Goal: Task Accomplishment & Management: Use online tool/utility

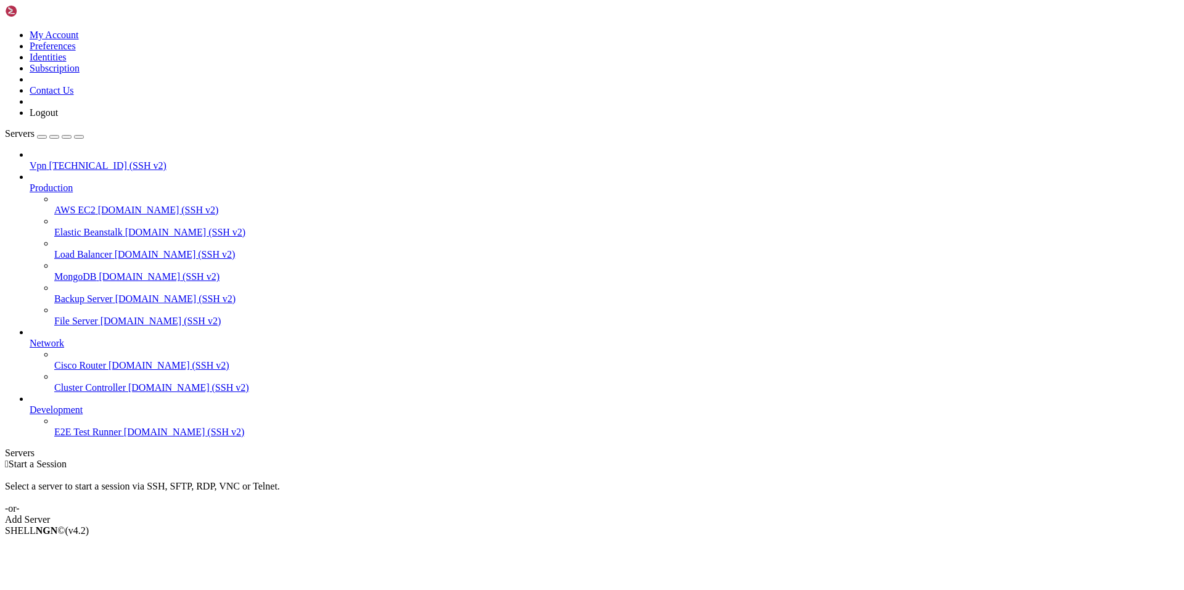
click at [65, 160] on span "[TECHNICAL_ID] (SSH v2)" at bounding box center [107, 165] width 117 height 10
click at [66, 160] on span "[TECHNICAL_ID] (SSH v2)" at bounding box center [107, 165] width 117 height 10
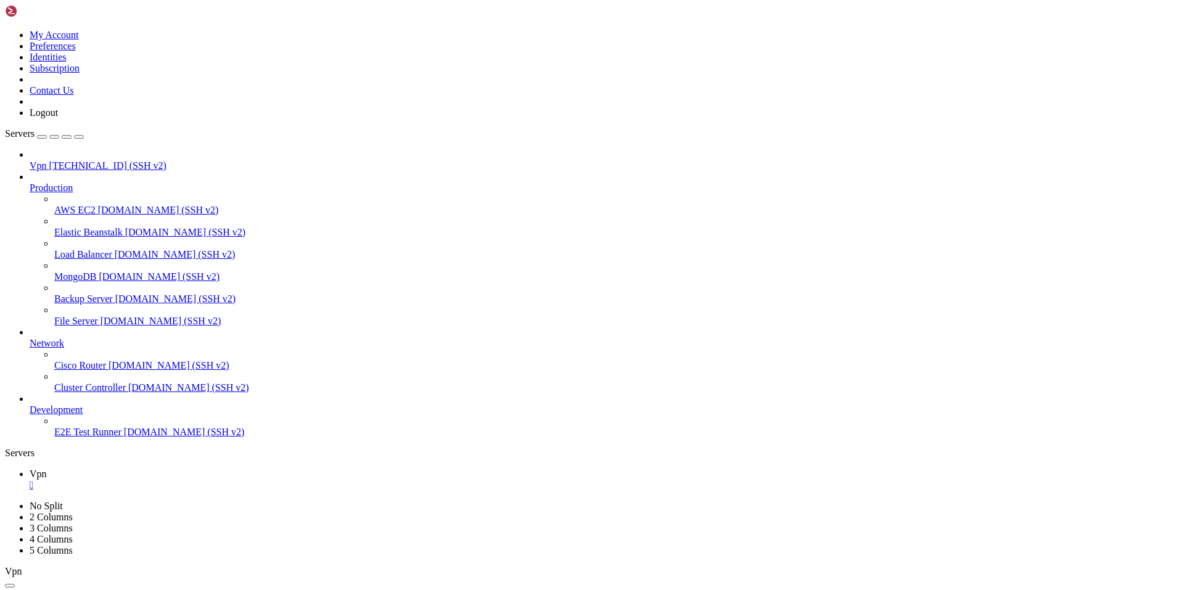
drag, startPoint x: 164, startPoint y: 867, endPoint x: 11, endPoint y: 855, distance: 153.5
copy div "bash: line 2: syntax error near unexpected token `<' bash: line 2: `<html><head…"
drag, startPoint x: 158, startPoint y: 893, endPoint x: 122, endPoint y: 896, distance: 36.0
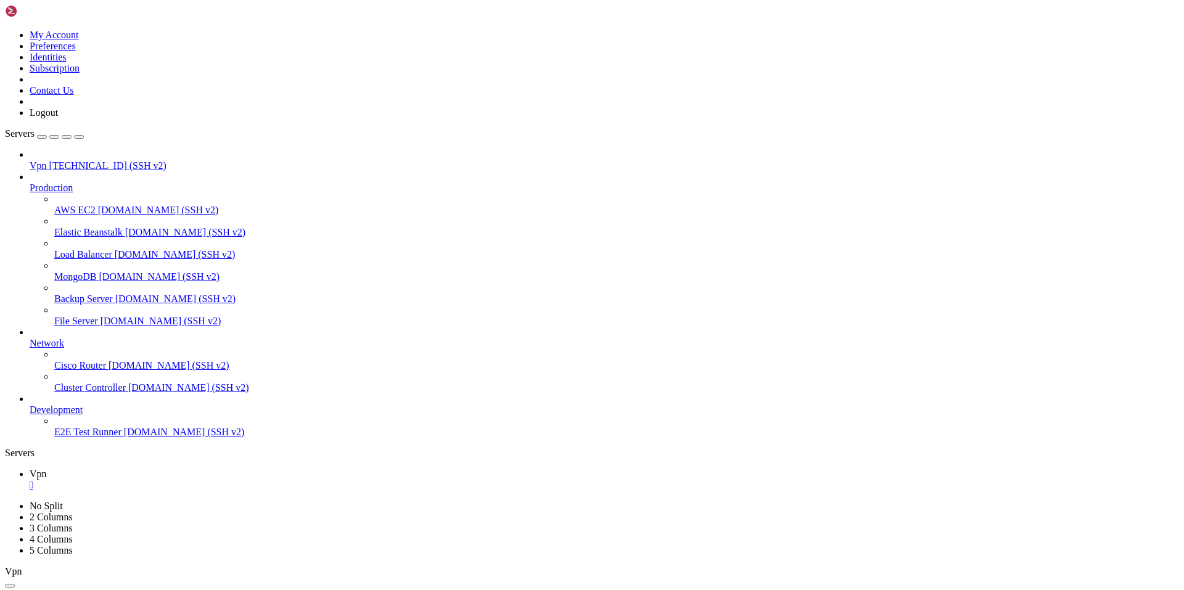
drag, startPoint x: 504, startPoint y: 1130, endPoint x: 10, endPoint y: 904, distance: 542.7
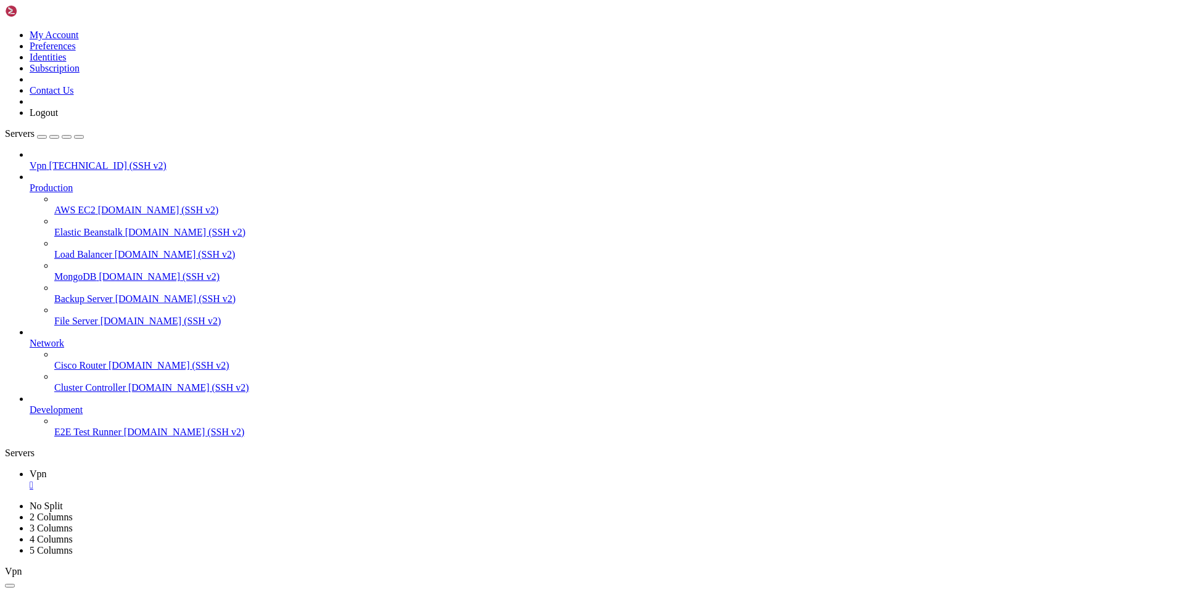
copy div "Hit:1 http://security.ubuntu.com/ubuntu jammy-security InRelease Hit:2 http://a…"
drag, startPoint x: 187, startPoint y: 1167, endPoint x: 28, endPoint y: 812, distance: 388.8
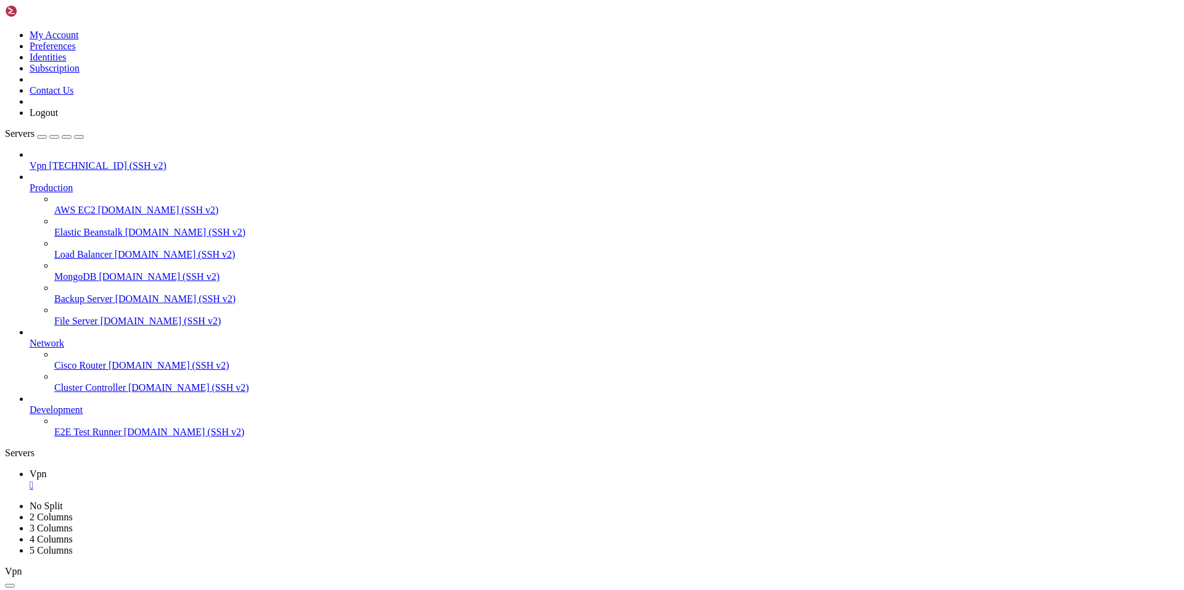
scroll to position [0, 0]
drag, startPoint x: 385, startPoint y: 1194, endPoint x: 75, endPoint y: 896, distance: 430.6
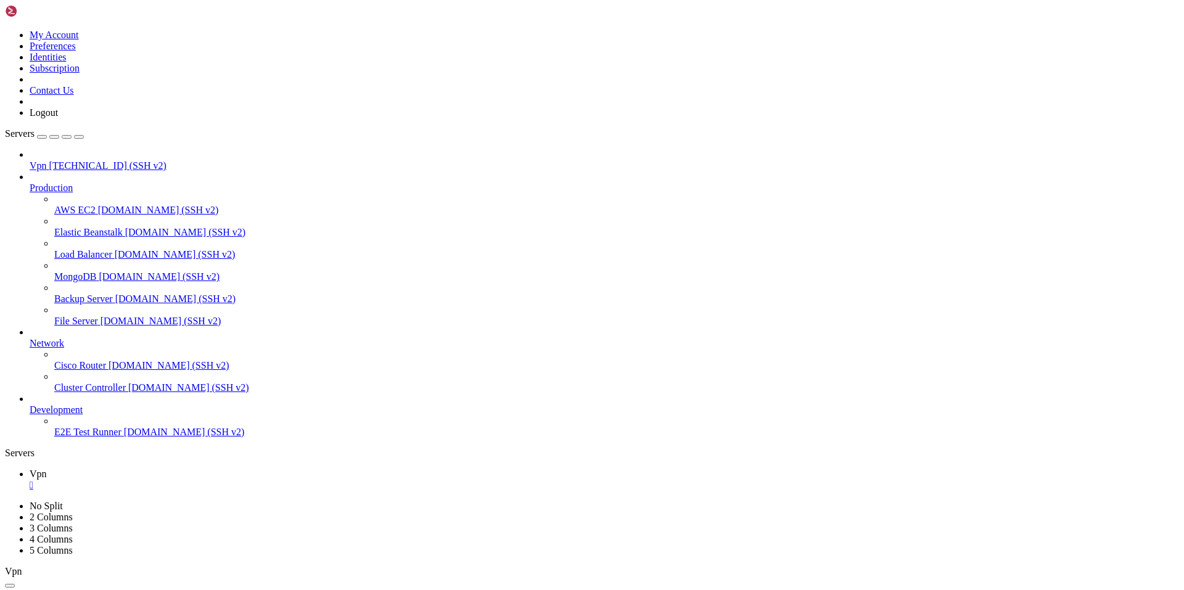
drag, startPoint x: 392, startPoint y: 1190, endPoint x: 104, endPoint y: 1078, distance: 309.0
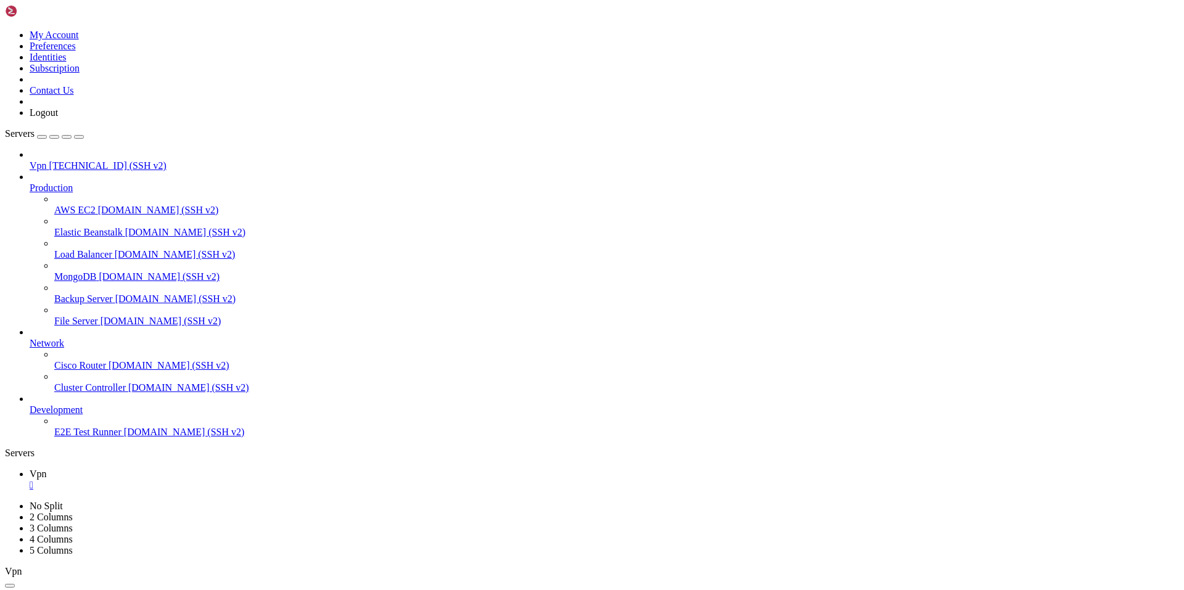
drag, startPoint x: 10, startPoint y: 906, endPoint x: 292, endPoint y: 1120, distance: 353.6
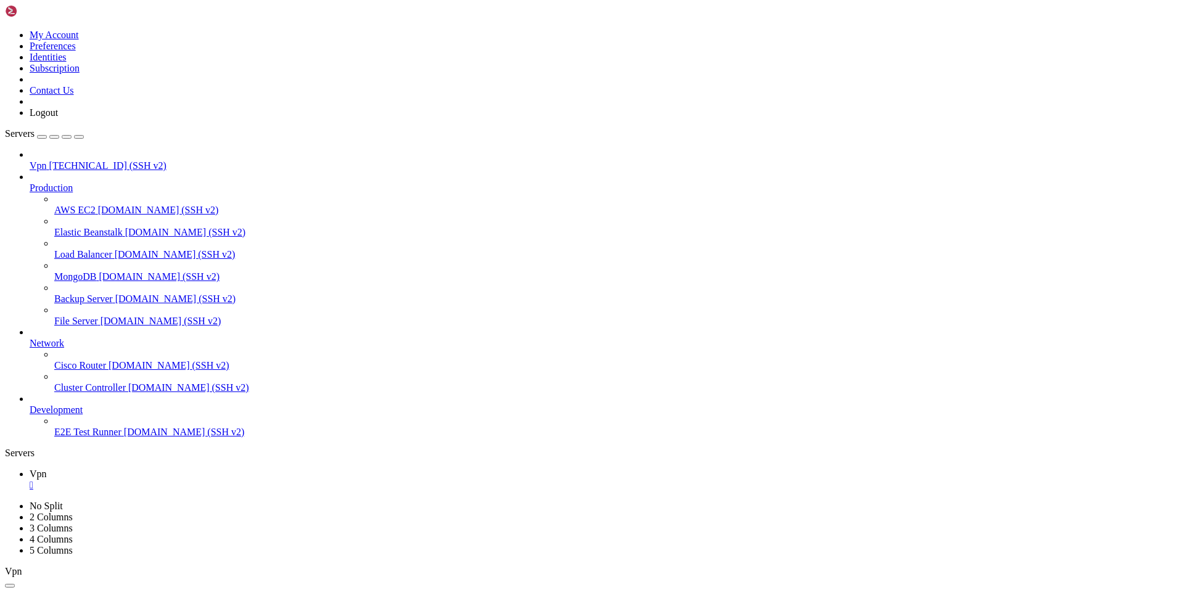
drag, startPoint x: 251, startPoint y: 1197, endPoint x: 222, endPoint y: 1191, distance: 29.6
drag, startPoint x: 196, startPoint y: 1186, endPoint x: 76, endPoint y: 1022, distance: 203.2
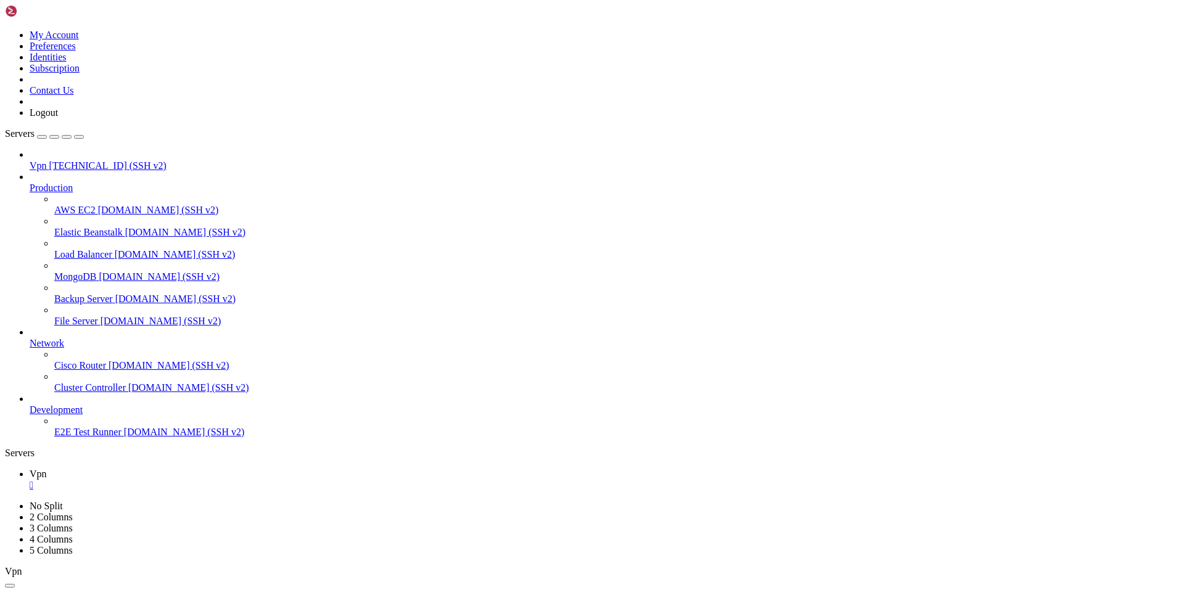
scroll to position [0, 0]
drag, startPoint x: 505, startPoint y: 952, endPoint x: 11, endPoint y: 883, distance: 498.8
click at [47, 160] on span "Vpn" at bounding box center [38, 165] width 17 height 10
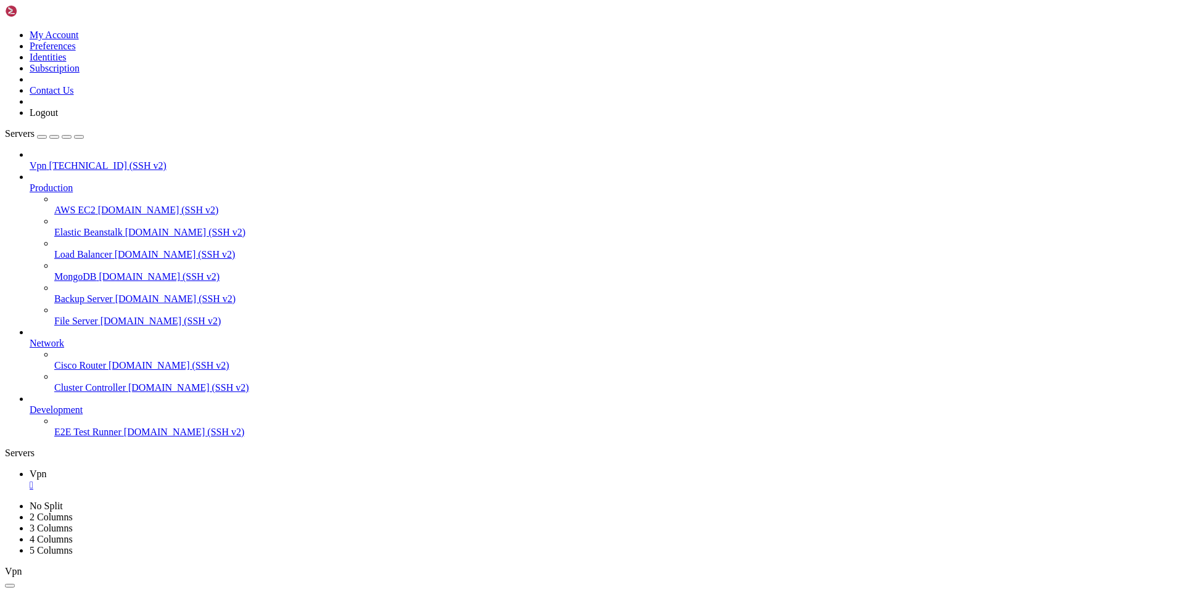
click at [60, 160] on span "[TECHNICAL_ID] (SSH v2)" at bounding box center [107, 165] width 117 height 10
click at [47, 469] on span "Vpn" at bounding box center [38, 474] width 17 height 10
click at [201, 480] on div "" at bounding box center [605, 485] width 1150 height 11
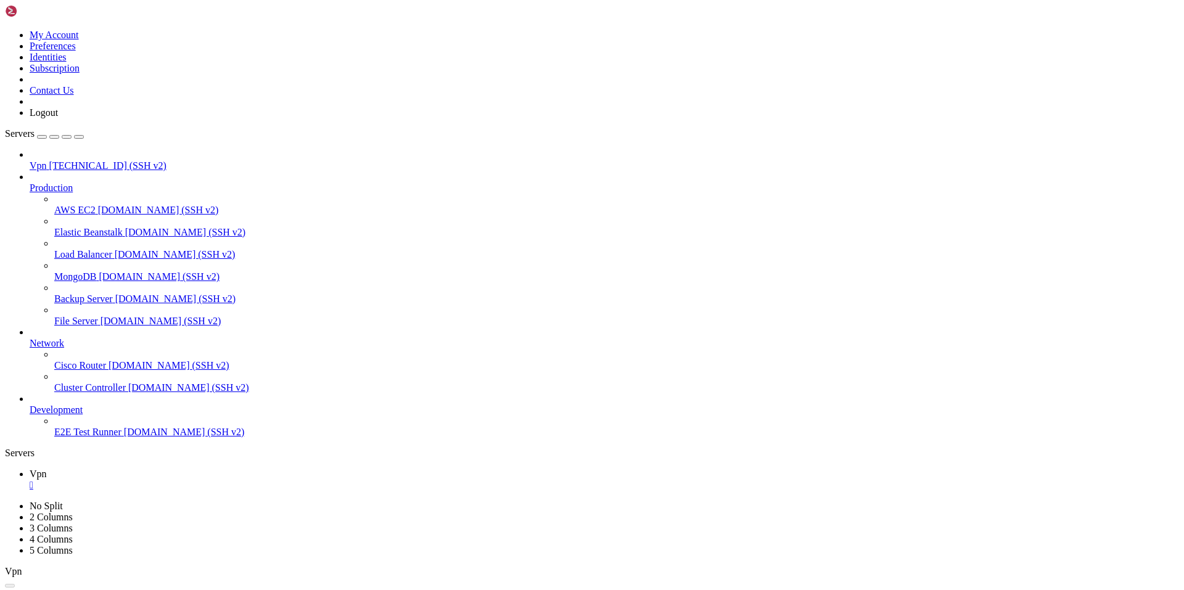
drag, startPoint x: 115, startPoint y: 847, endPoint x: 107, endPoint y: 847, distance: 8.0
drag, startPoint x: 124, startPoint y: 970, endPoint x: 81, endPoint y: 977, distance: 43.7
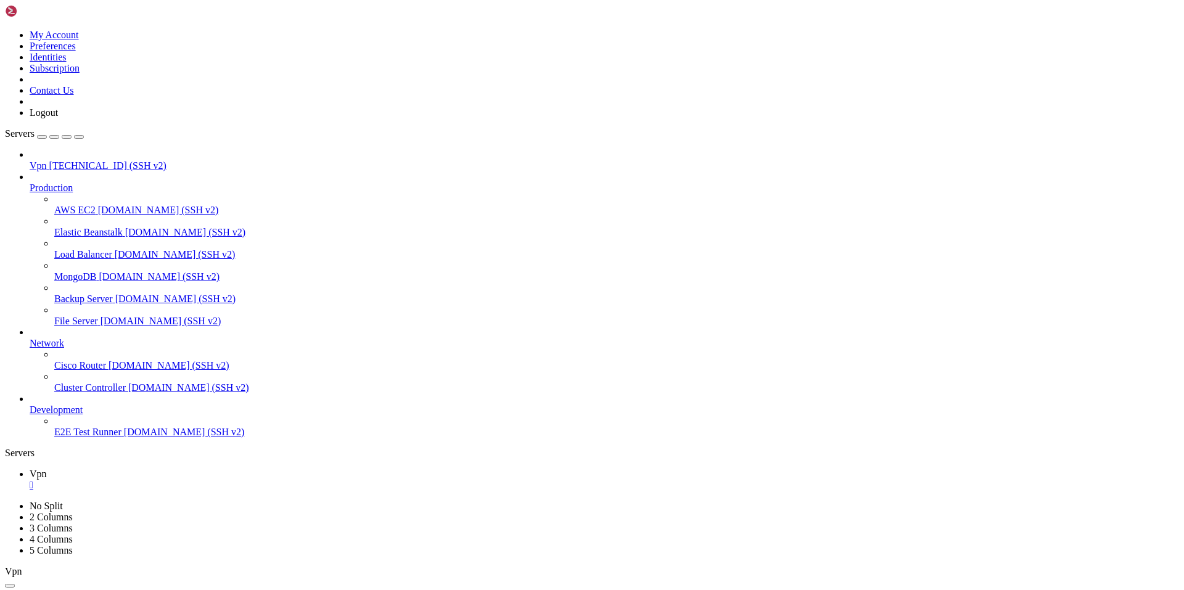
drag, startPoint x: 142, startPoint y: 1190, endPoint x: 120, endPoint y: 1186, distance: 22.6
drag, startPoint x: 91, startPoint y: 1183, endPoint x: 10, endPoint y: 1047, distance: 158.5
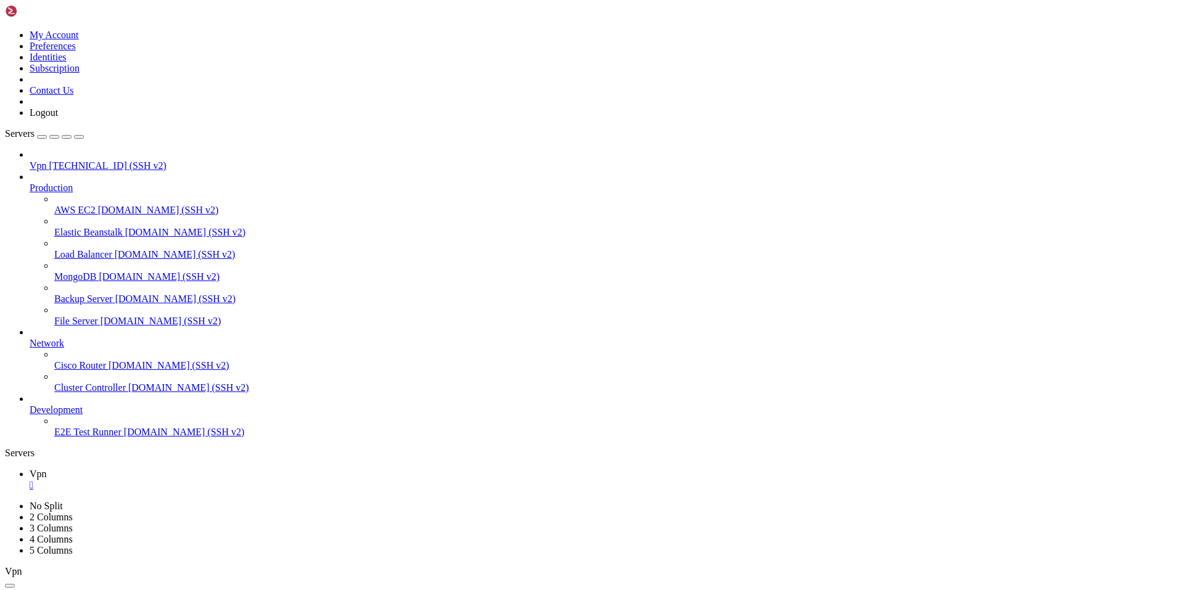
drag, startPoint x: 153, startPoint y: 1199, endPoint x: 120, endPoint y: 1187, distance: 34.7
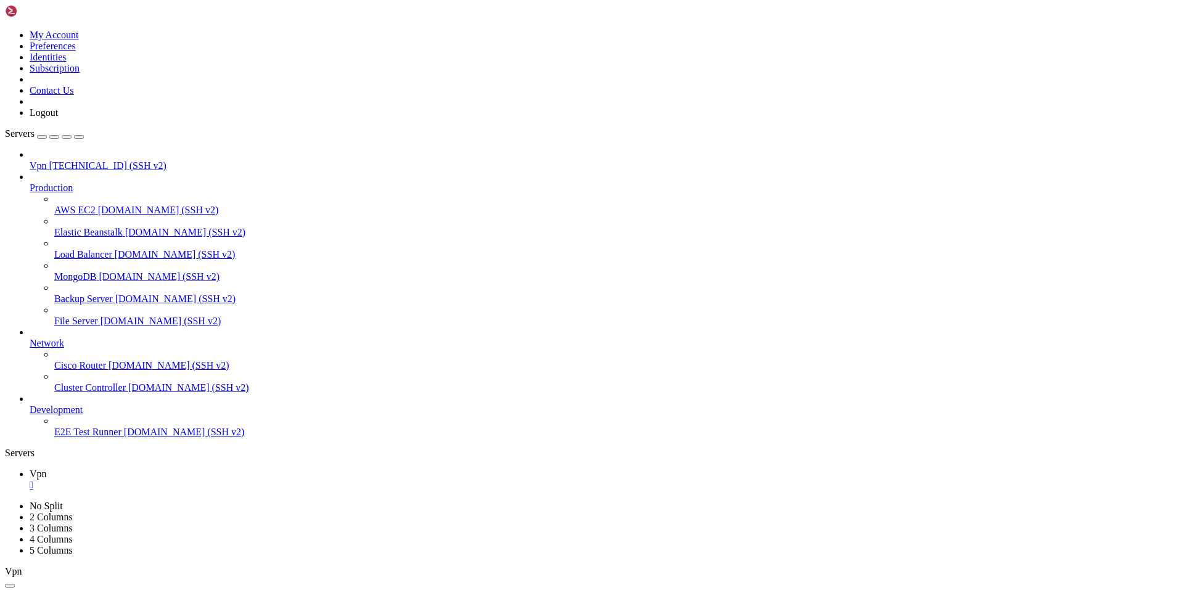
drag, startPoint x: 154, startPoint y: 1199, endPoint x: 96, endPoint y: 1183, distance: 60.3
drag, startPoint x: 289, startPoint y: 1186, endPoint x: 52, endPoint y: 1142, distance: 240.9
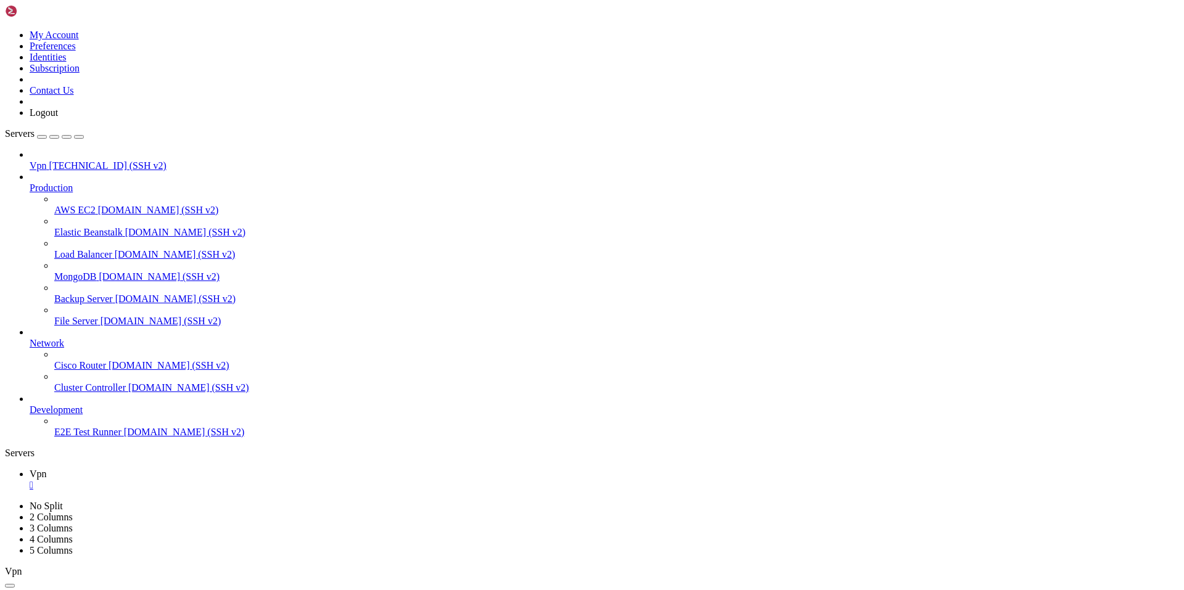
drag, startPoint x: 238, startPoint y: 1181, endPoint x: 10, endPoint y: 1131, distance: 233.7
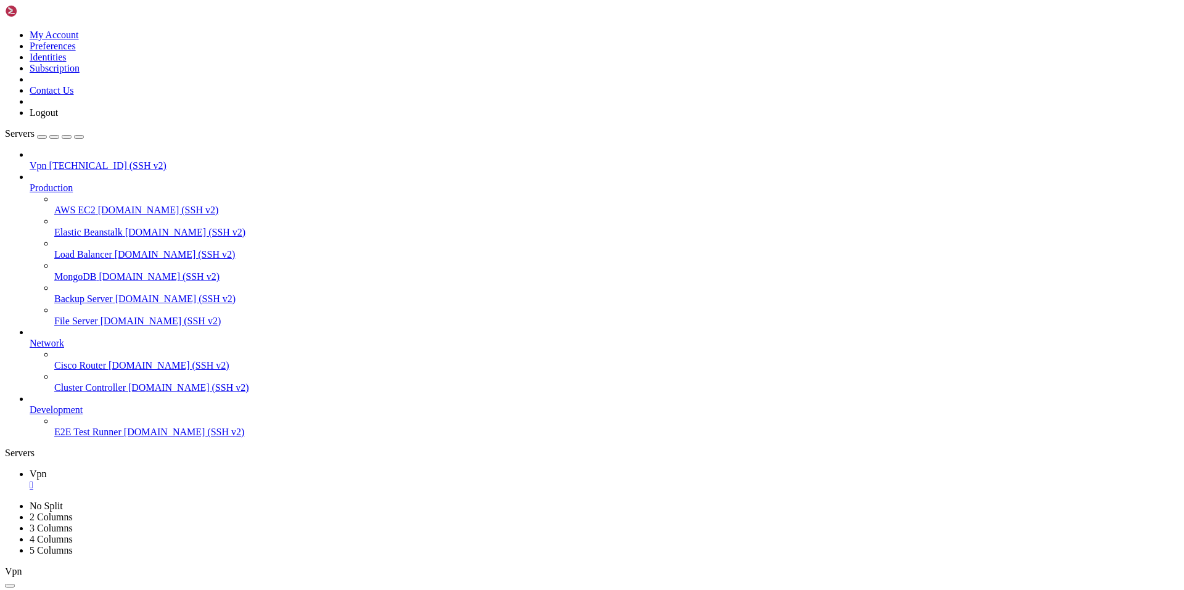
drag, startPoint x: 167, startPoint y: 1179, endPoint x: 154, endPoint y: 1191, distance: 17.0
drag, startPoint x: 766, startPoint y: 1097, endPoint x: 9, endPoint y: 1097, distance: 756.3
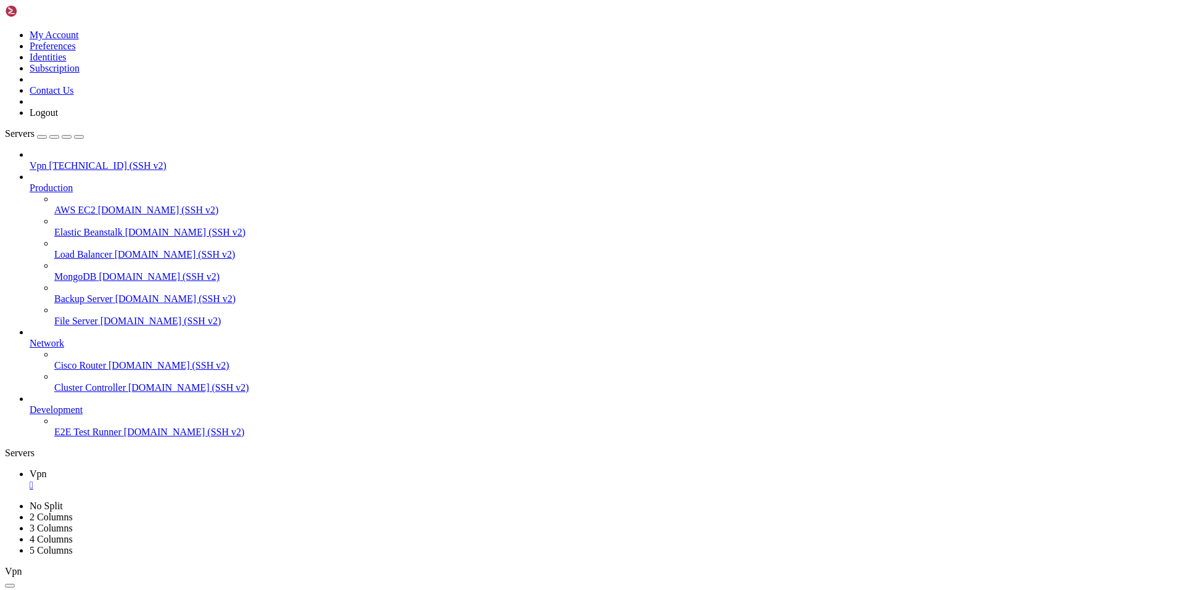
click at [57, 160] on span "[TECHNICAL_ID] (SSH v2)" at bounding box center [107, 165] width 117 height 10
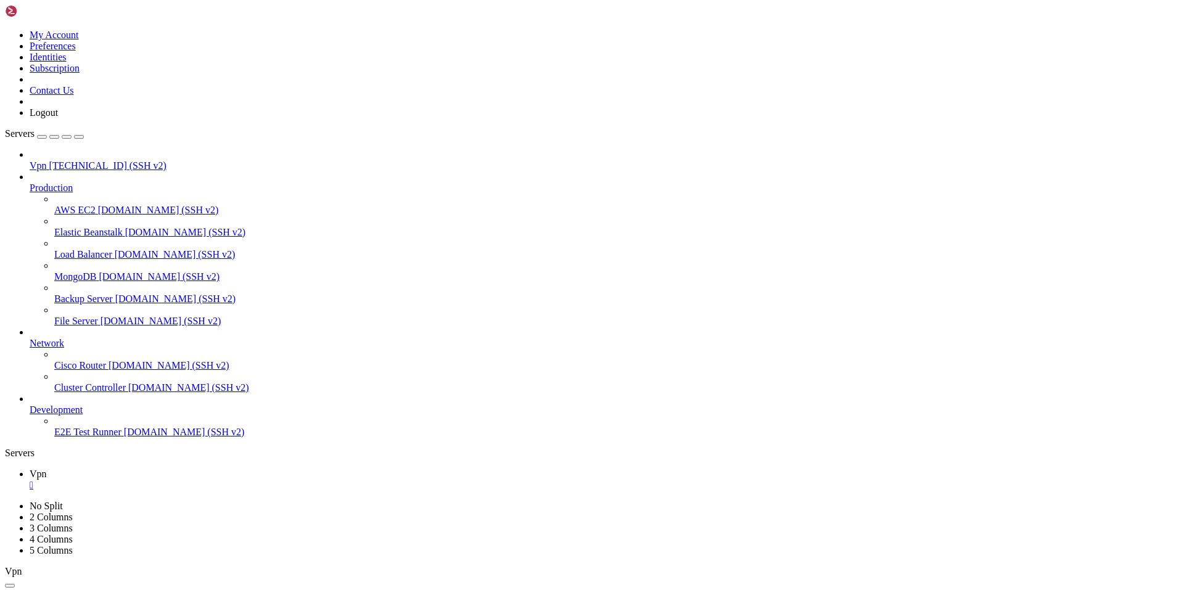
drag, startPoint x: 145, startPoint y: 846, endPoint x: 78, endPoint y: 858, distance: 68.4
drag, startPoint x: 47, startPoint y: 1096, endPoint x: 10, endPoint y: 1076, distance: 41.4
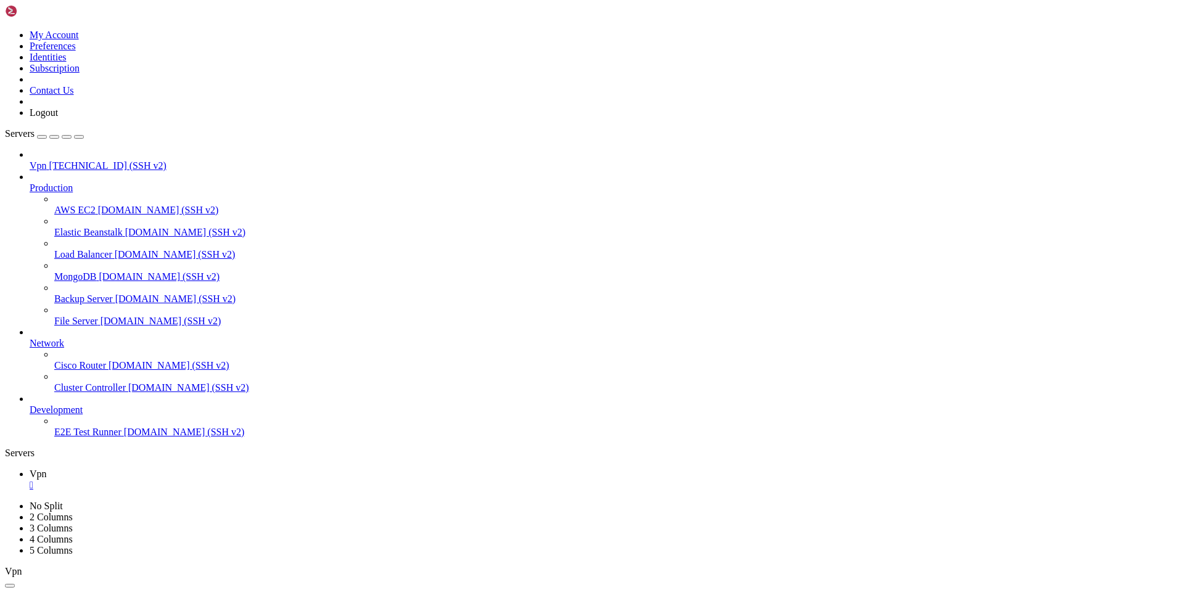
drag, startPoint x: 192, startPoint y: 1057, endPoint x: 10, endPoint y: 877, distance: 256.5
copy div "[Resolve] # Some examples of DNS servers which may be used for DNS= and Fallbac…"
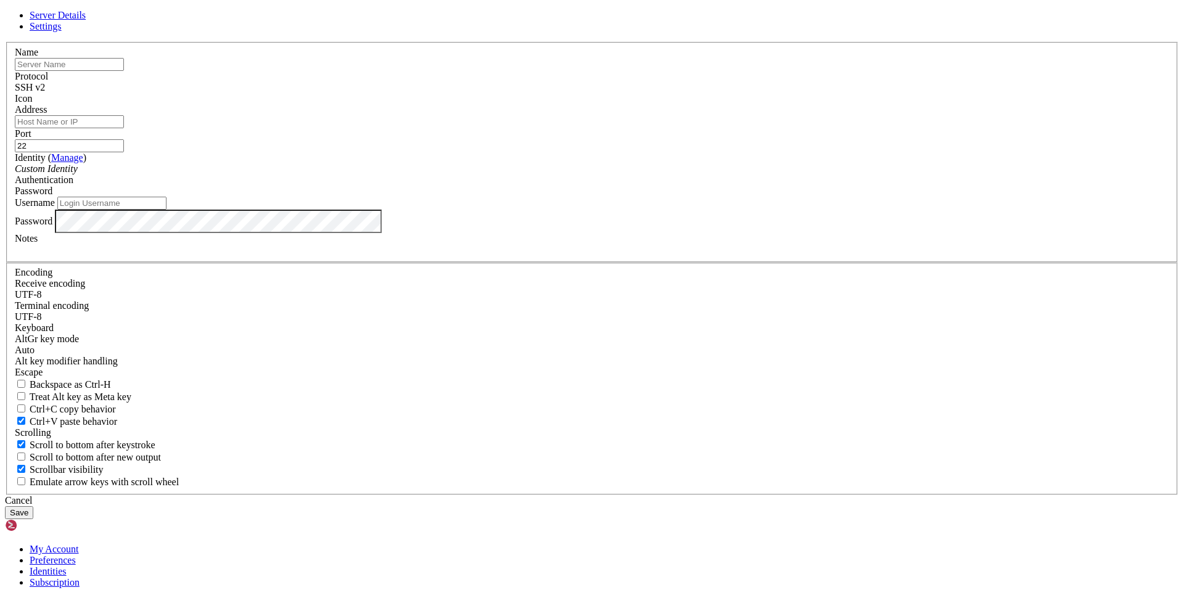
click at [665, 495] on div "Cancel" at bounding box center [592, 500] width 1175 height 11
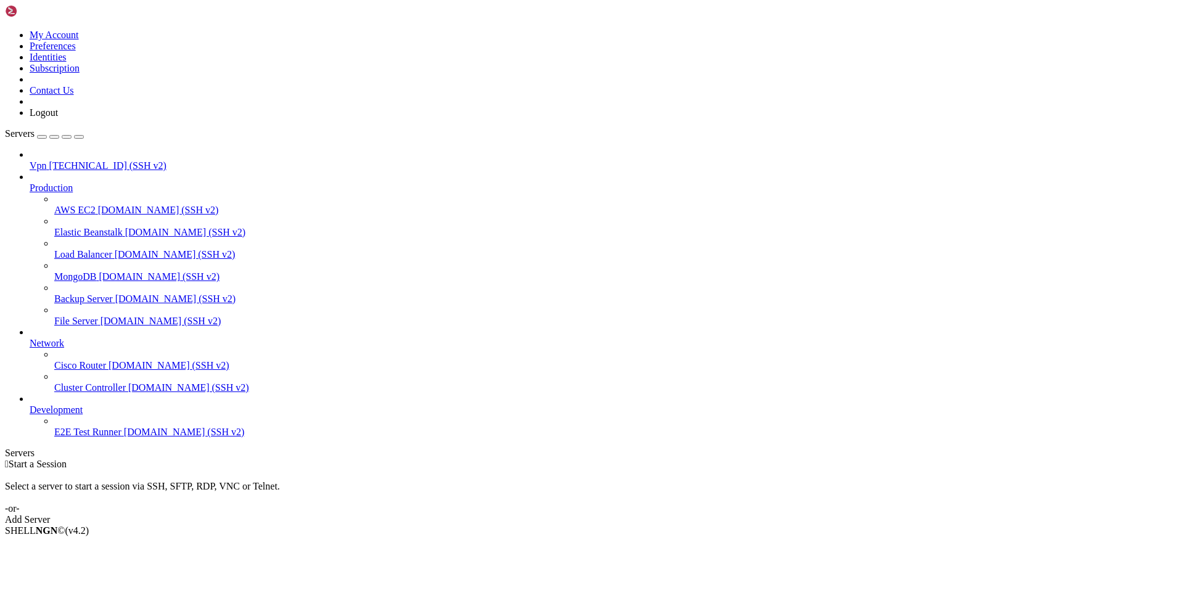
click at [92, 160] on span "[TECHNICAL_ID] (SSH v2)" at bounding box center [107, 165] width 117 height 10
drag, startPoint x: 144, startPoint y: 848, endPoint x: 94, endPoint y: 879, distance: 58.2
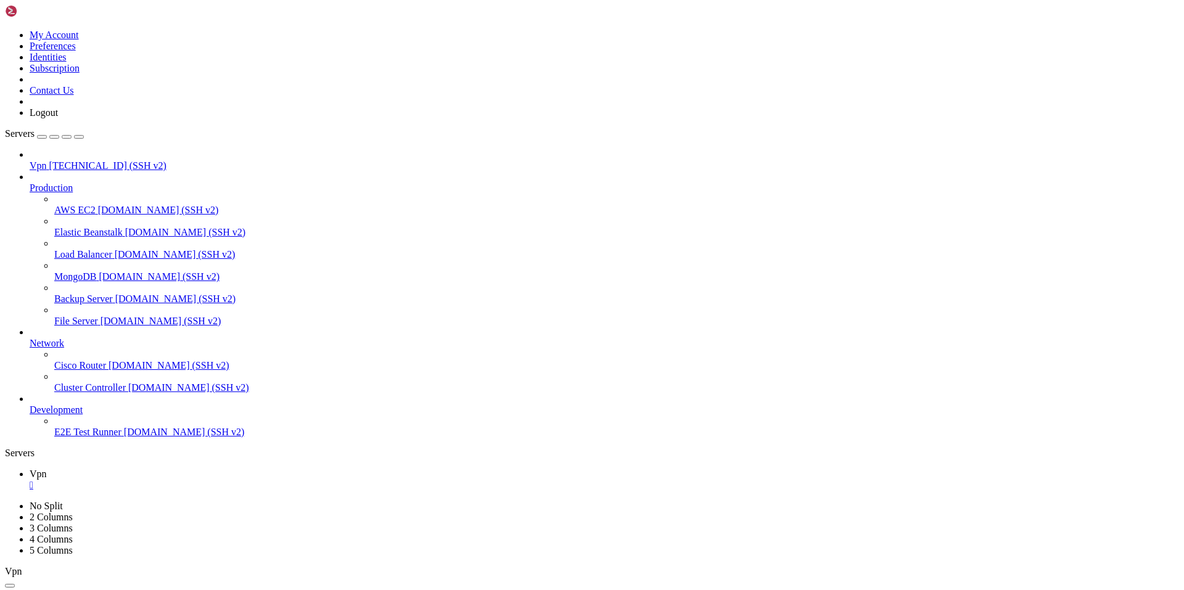
drag, startPoint x: 137, startPoint y: 849, endPoint x: 434, endPoint y: 841, distance: 296.8
drag, startPoint x: 186, startPoint y: 1061, endPoint x: 10, endPoint y: 874, distance: 257.1
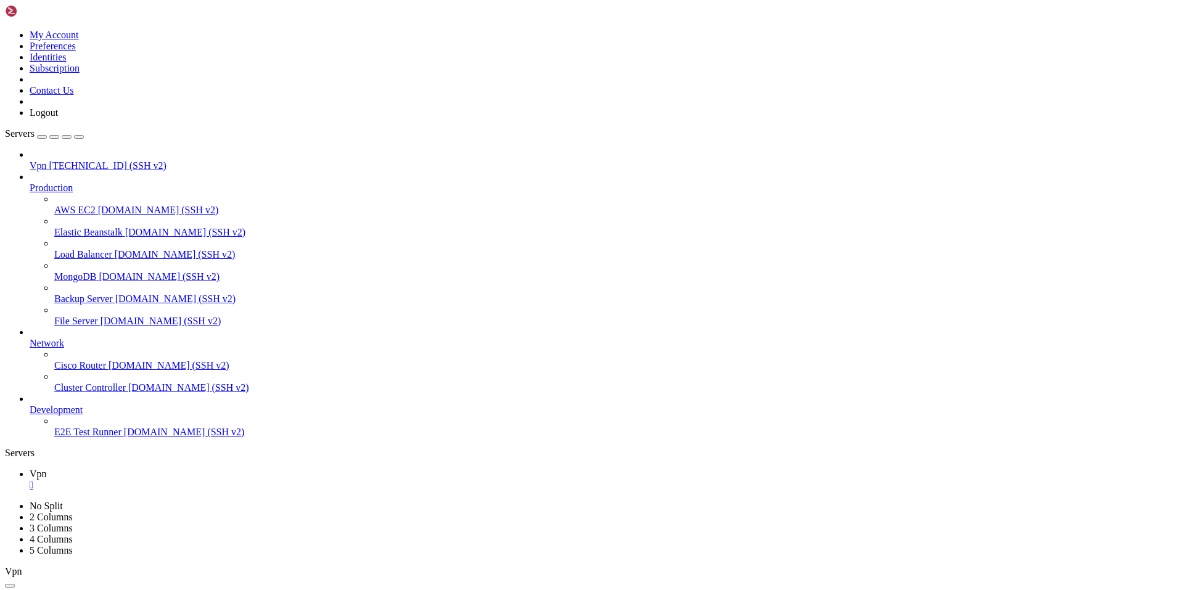
drag, startPoint x: 31, startPoint y: 926, endPoint x: 54, endPoint y: 928, distance: 22.9
click at [67, 160] on span "[TECHNICAL_ID] (SSH v2)" at bounding box center [107, 165] width 117 height 10
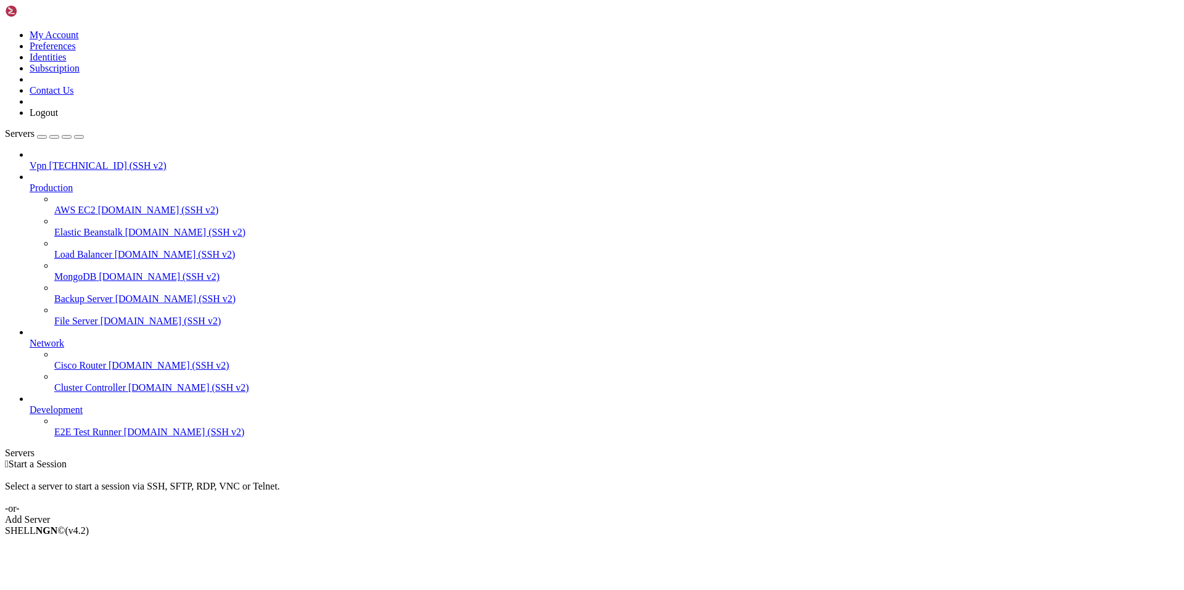
click at [67, 160] on span "[TECHNICAL_ID] (SSH v2)" at bounding box center [107, 165] width 117 height 10
drag, startPoint x: 136, startPoint y: 843, endPoint x: 124, endPoint y: 840, distance: 12.7
click at [75, 160] on span "[TECHNICAL_ID] (SSH v2)" at bounding box center [107, 165] width 117 height 10
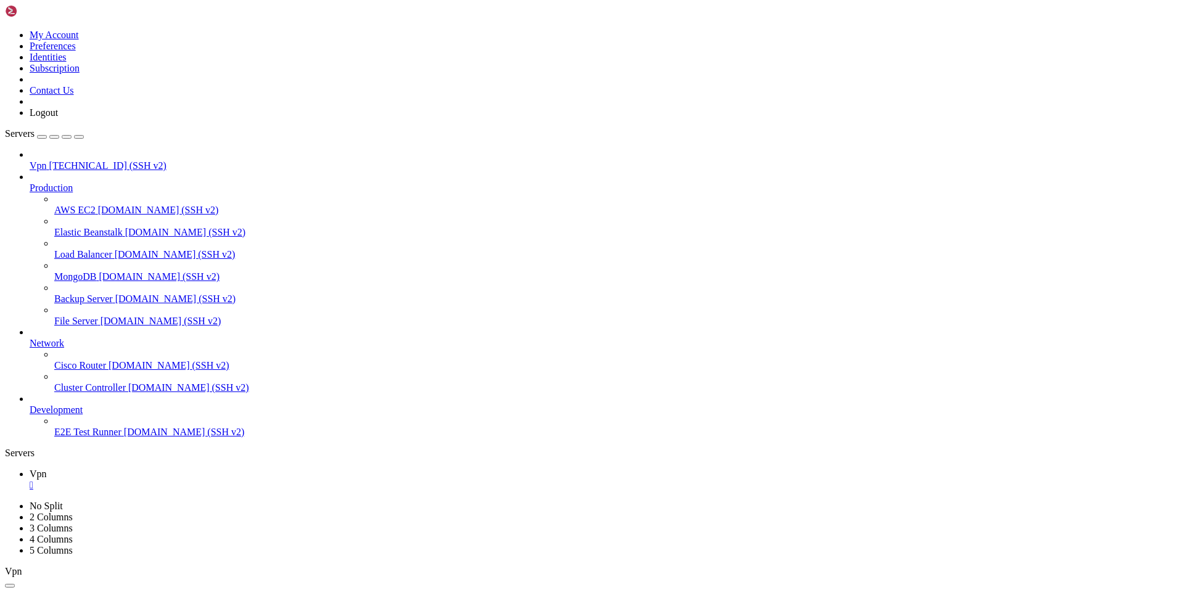
click at [47, 160] on span "Vpn" at bounding box center [38, 165] width 17 height 10
click at [199, 480] on div "" at bounding box center [605, 485] width 1150 height 11
click at [202, 480] on div "" at bounding box center [605, 485] width 1150 height 11
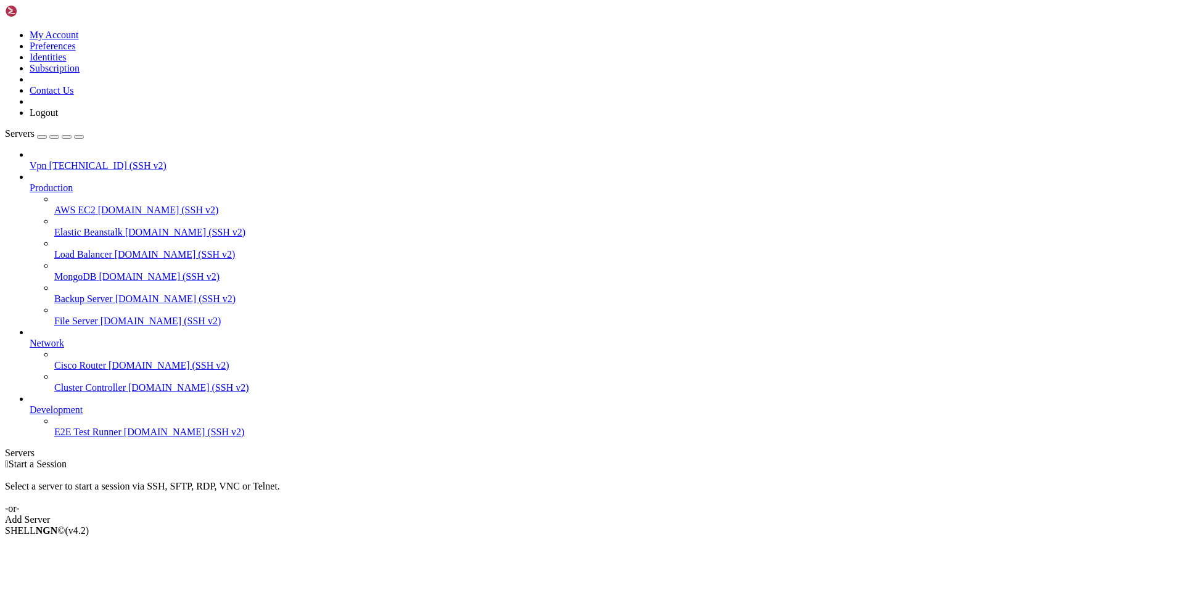
click at [71, 160] on span "[TECHNICAL_ID] (SSH v2)" at bounding box center [107, 165] width 117 height 10
drag, startPoint x: 122, startPoint y: 849, endPoint x: 110, endPoint y: 846, distance: 12.0
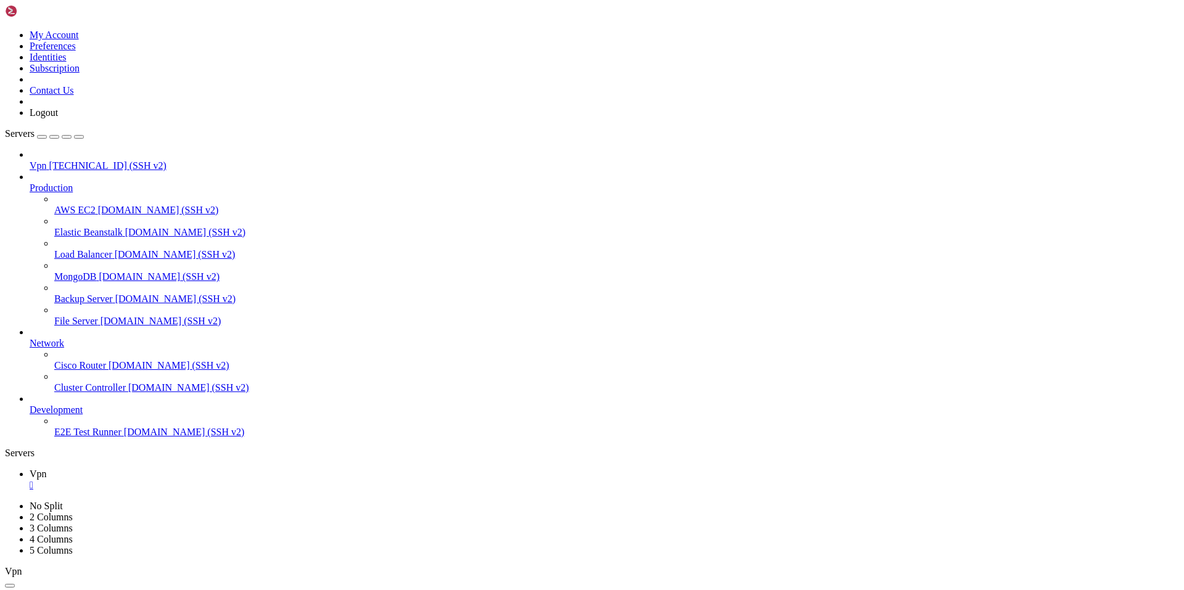
click at [88, 160] on span "[TECHNICAL_ID] (SSH v2)" at bounding box center [107, 165] width 117 height 10
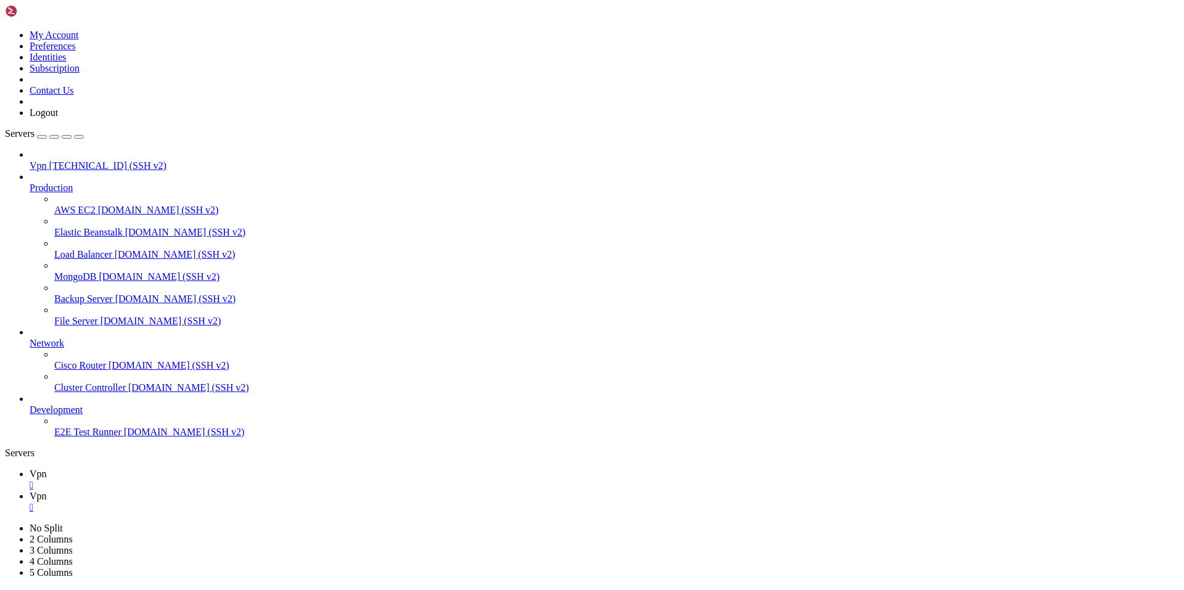
click at [202, 480] on div "" at bounding box center [605, 485] width 1150 height 11
drag, startPoint x: 165, startPoint y: 847, endPoint x: 71, endPoint y: 898, distance: 106.8
click at [202, 480] on div "" at bounding box center [605, 485] width 1150 height 11
click at [55, 160] on span "[TECHNICAL_ID] (SSH v2)" at bounding box center [107, 165] width 117 height 10
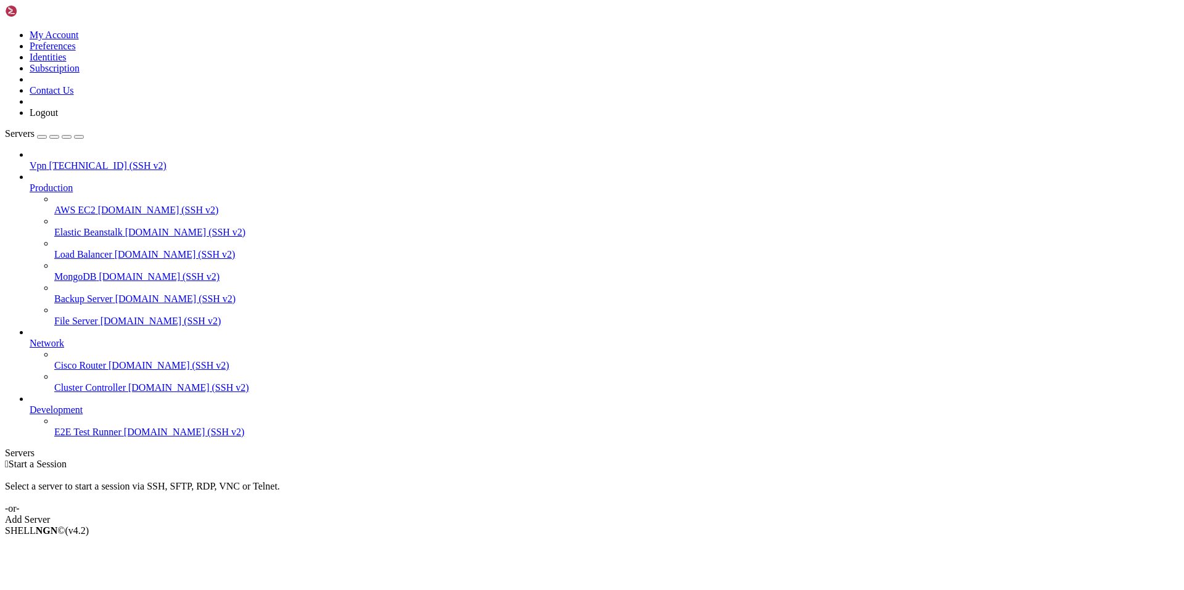
click at [55, 160] on span "[TECHNICAL_ID] (SSH v2)" at bounding box center [107, 165] width 117 height 10
drag, startPoint x: 133, startPoint y: 851, endPoint x: 325, endPoint y: 832, distance: 192.8
click at [67, 160] on span "[TECHNICAL_ID] (SSH v2)" at bounding box center [107, 165] width 117 height 10
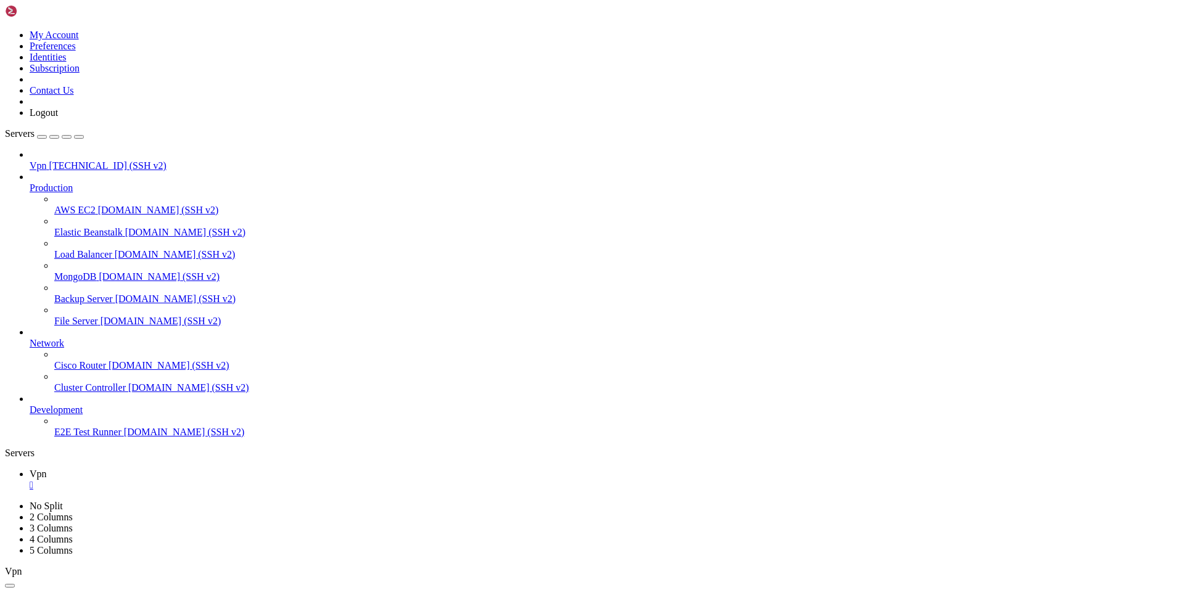
click at [67, 160] on span "[TECHNICAL_ID] (SSH v2)" at bounding box center [107, 165] width 117 height 10
click at [202, 480] on div "" at bounding box center [605, 485] width 1150 height 11
drag, startPoint x: 197, startPoint y: 839, endPoint x: 144, endPoint y: 845, distance: 52.7
